Goal: Find contact information: Find contact information

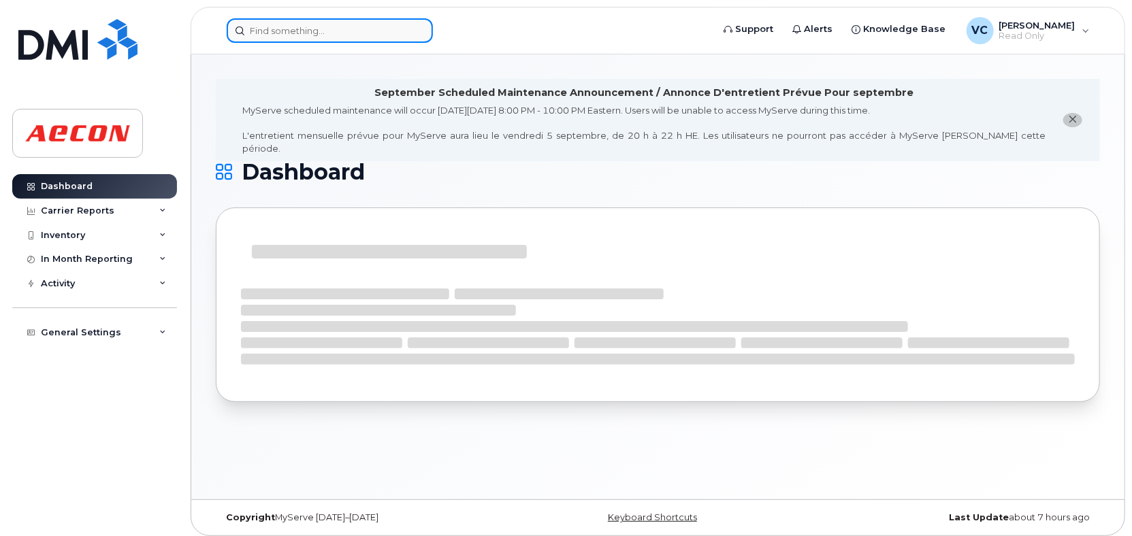
click at [296, 31] on input at bounding box center [330, 30] width 206 height 25
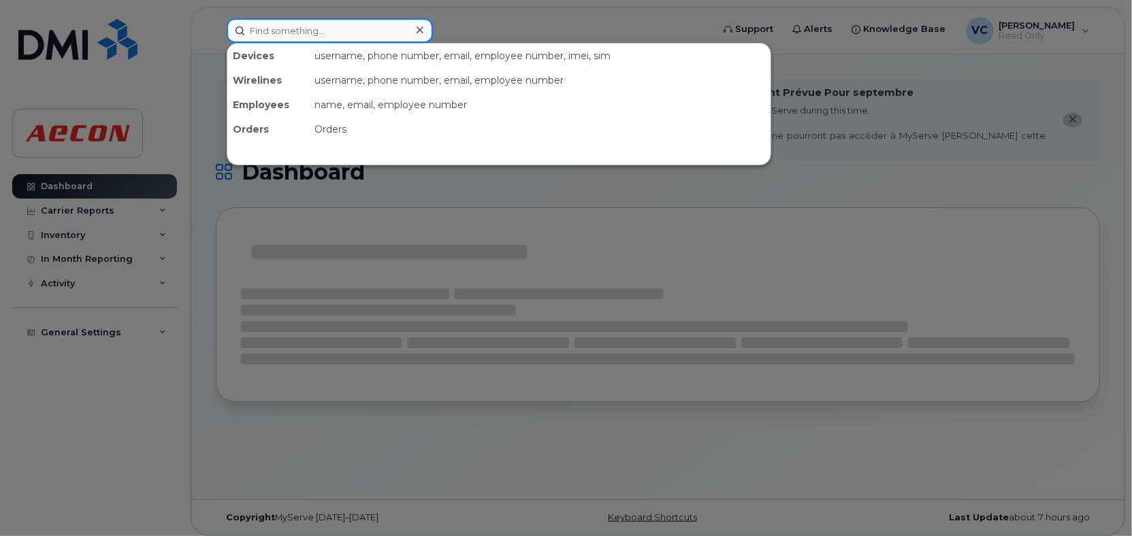
click at [296, 31] on input at bounding box center [330, 30] width 206 height 25
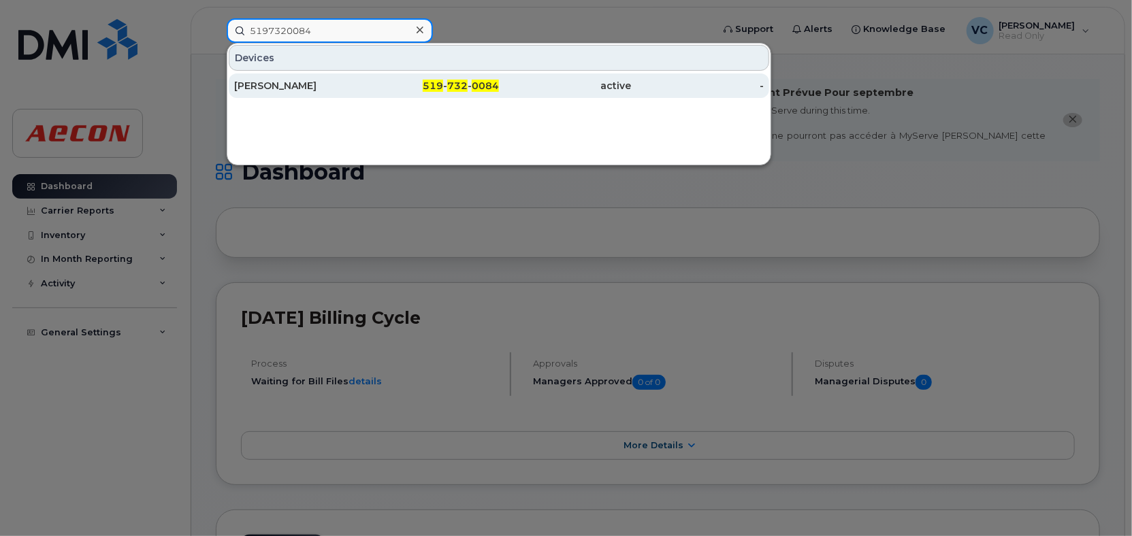
type input "5197320084"
click at [289, 86] on div "[PERSON_NAME]" at bounding box center [300, 86] width 133 height 14
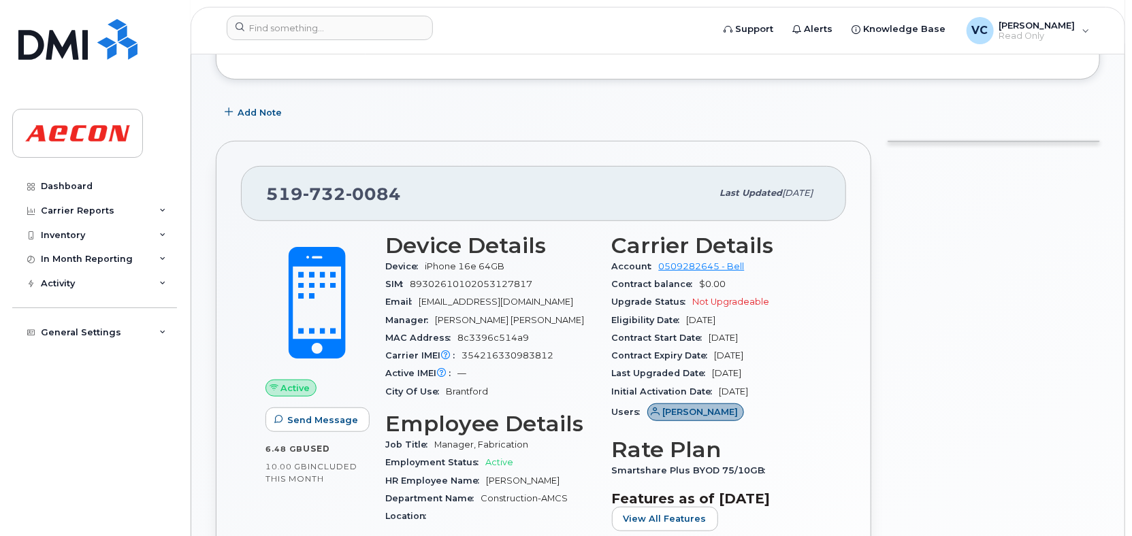
scroll to position [340, 0]
